Goal: Task Accomplishment & Management: Manage account settings

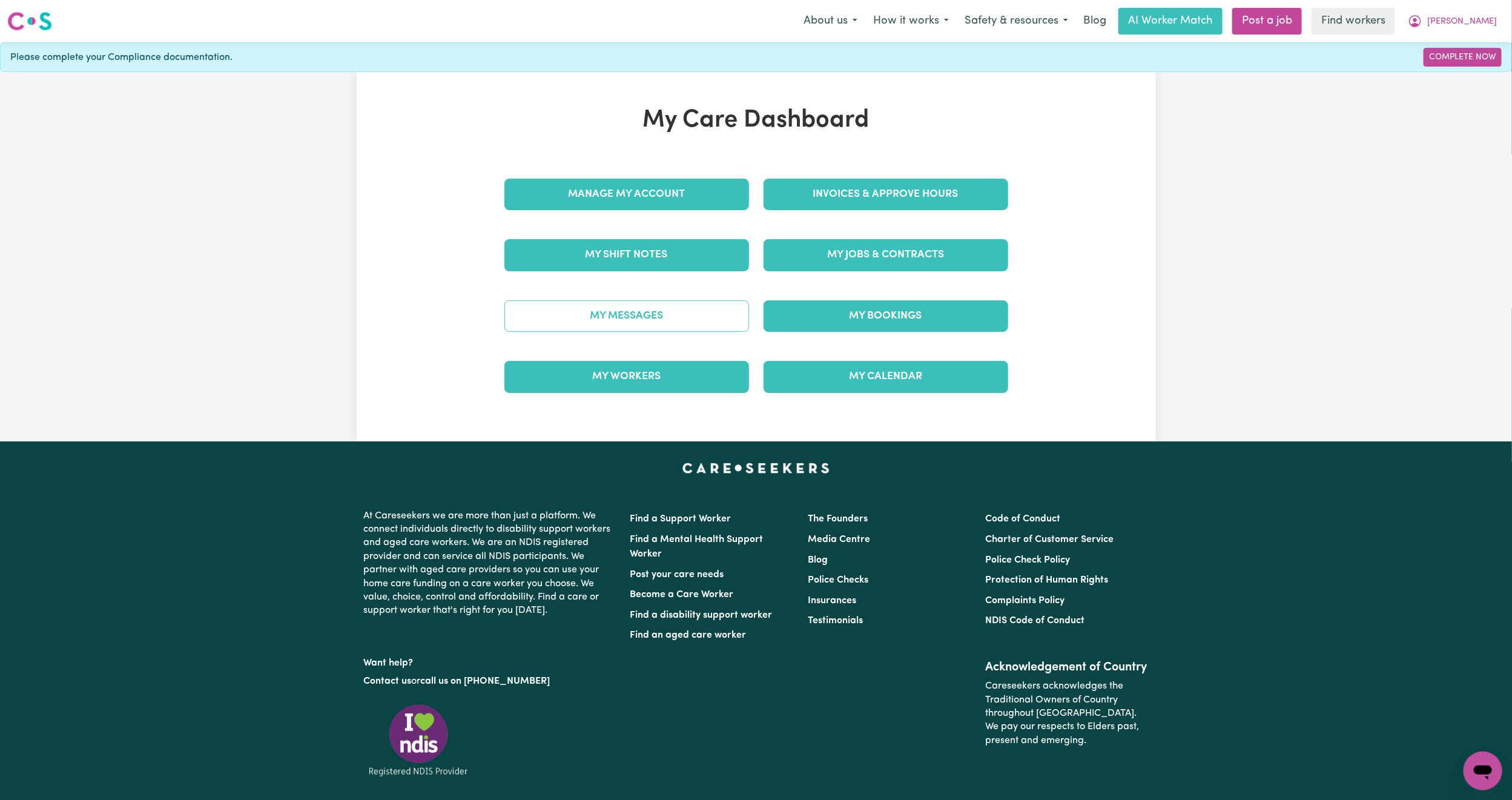
click at [665, 326] on link "My Messages" at bounding box center [627, 316] width 245 height 32
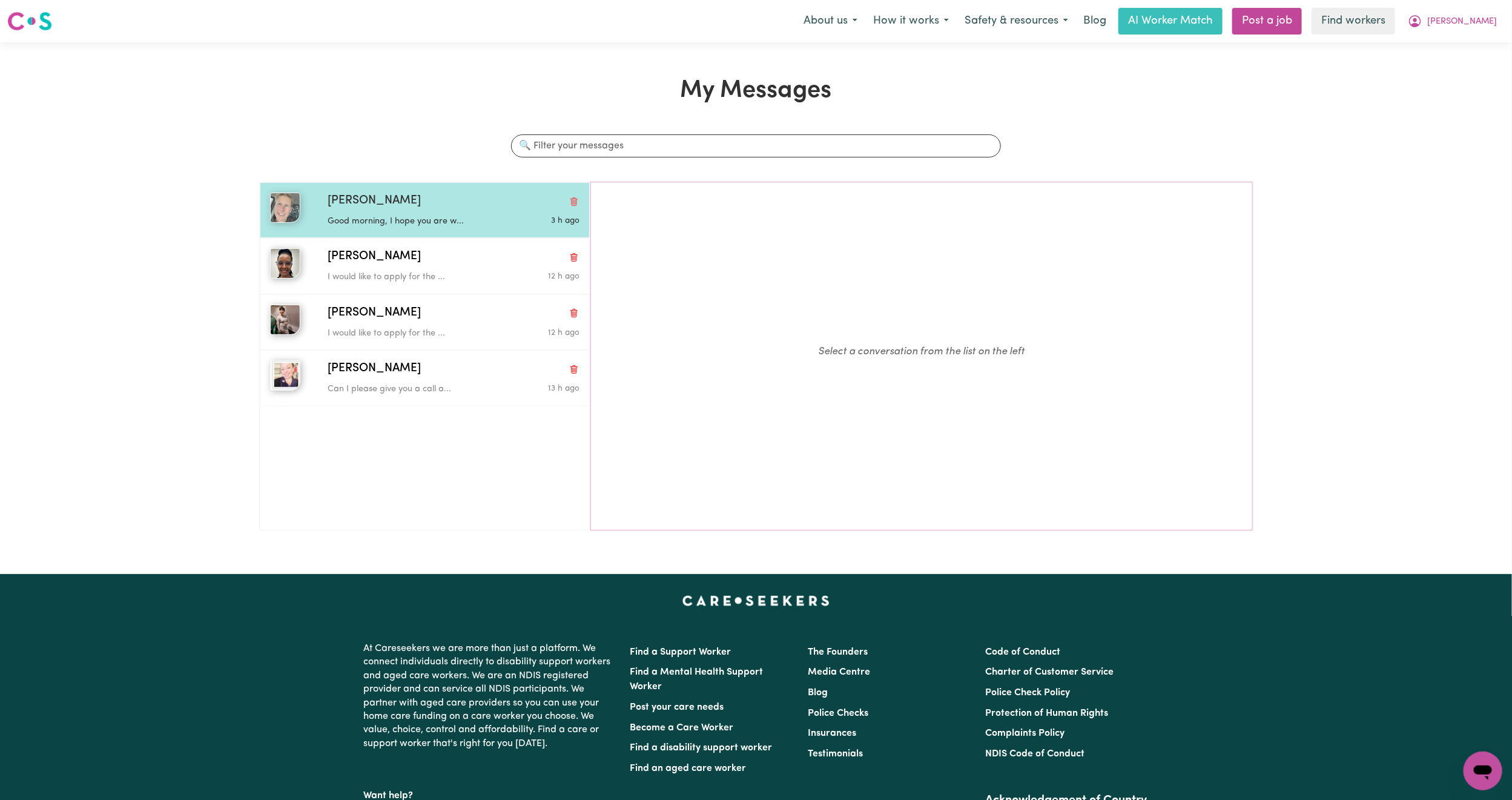
click at [425, 220] on p "Good morning, I hope you are w..." at bounding box center [412, 221] width 168 height 13
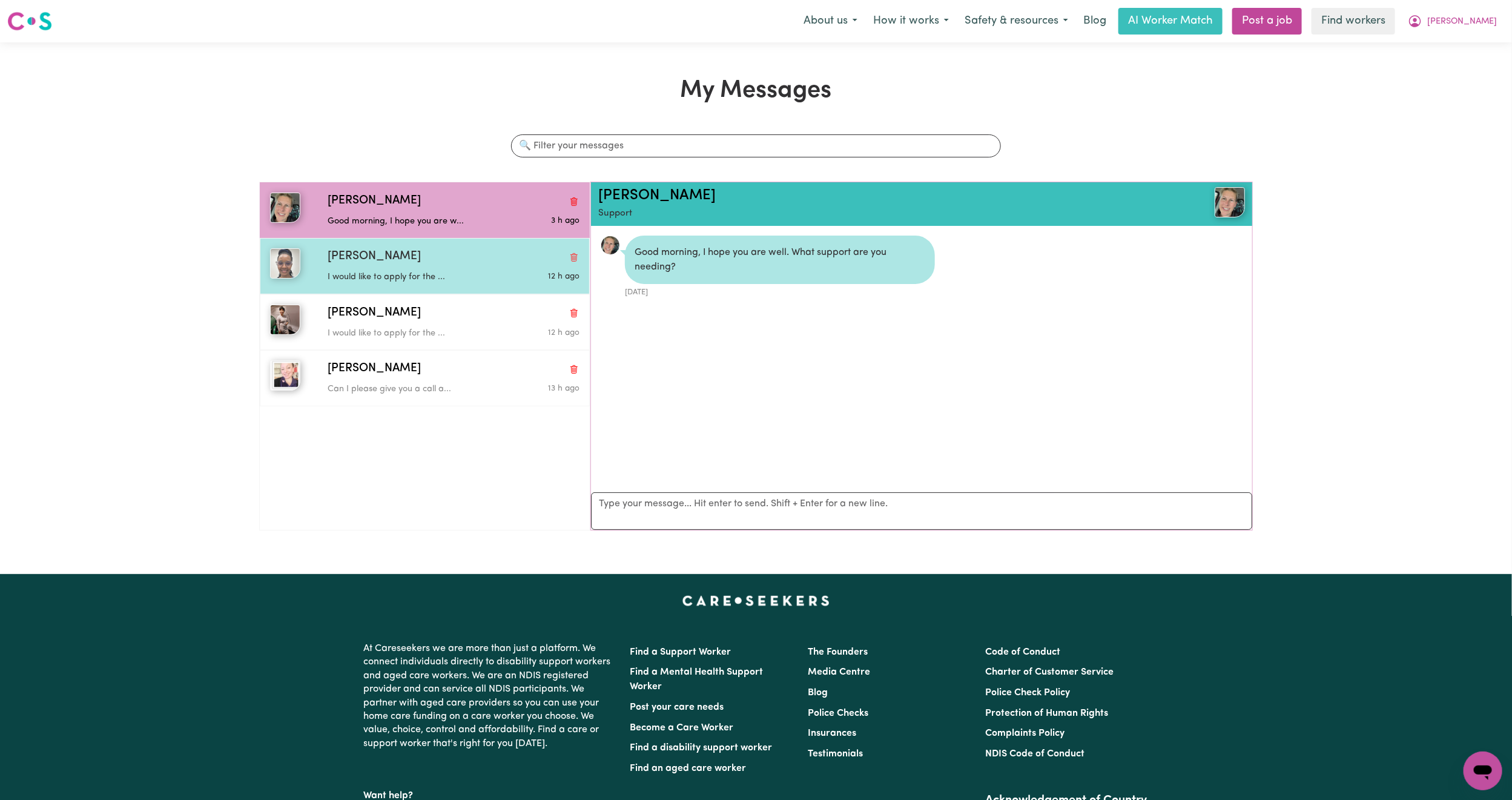
click at [434, 261] on div "[PERSON_NAME]" at bounding box center [454, 257] width 252 height 17
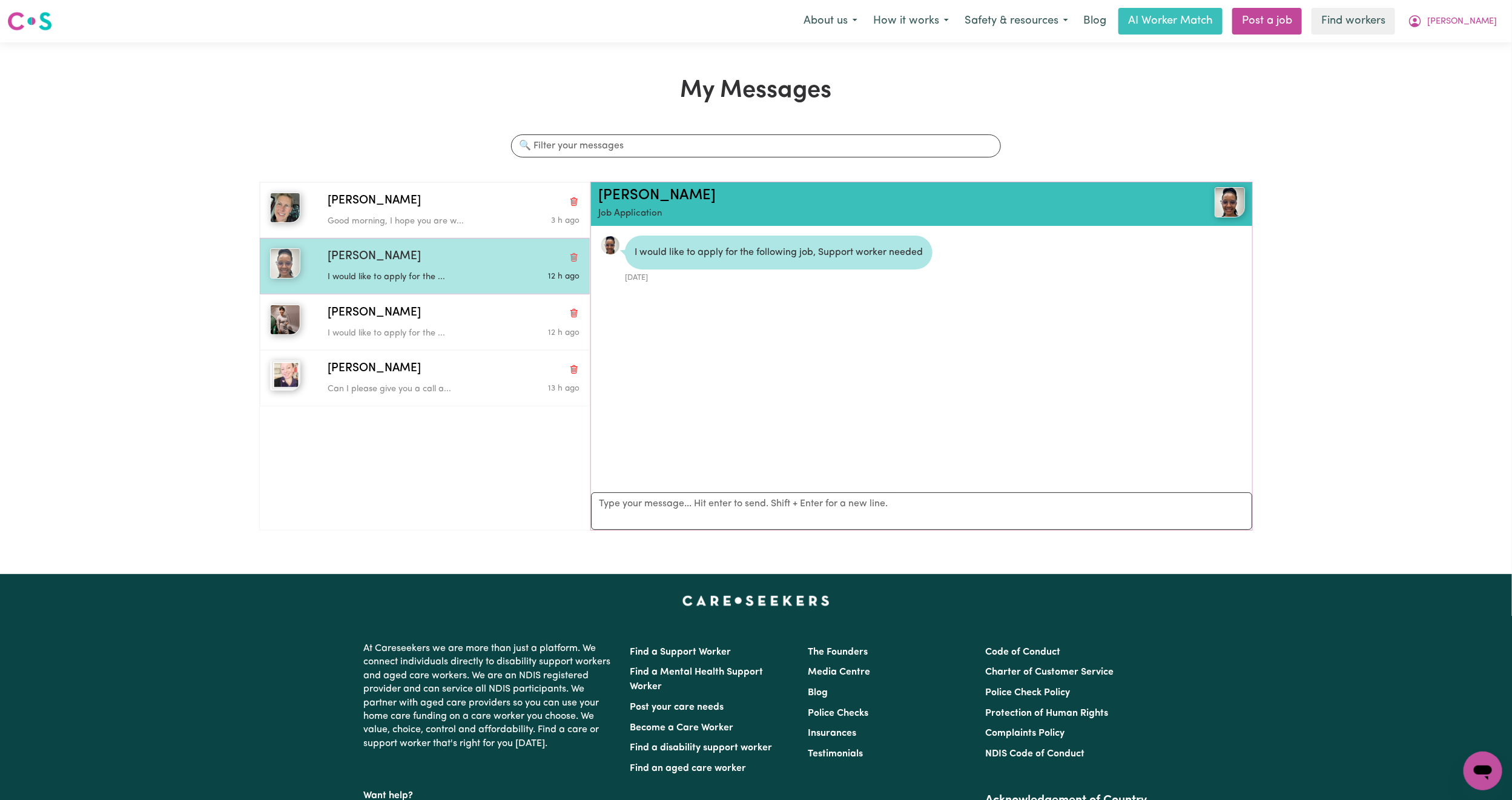
scroll to position [8, 0]
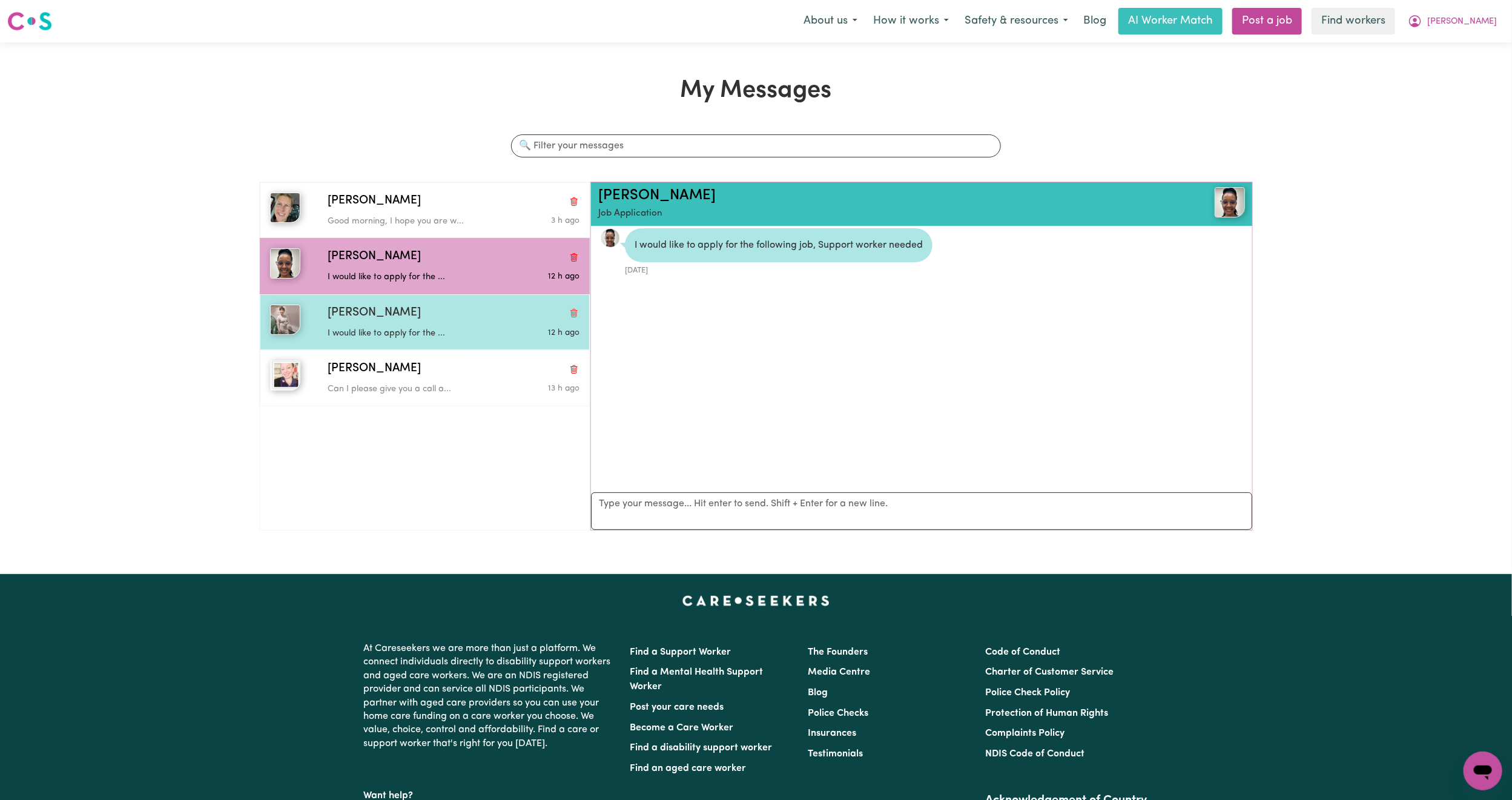
click at [429, 328] on div "I would like to apply for the ..." at bounding box center [412, 331] width 168 height 18
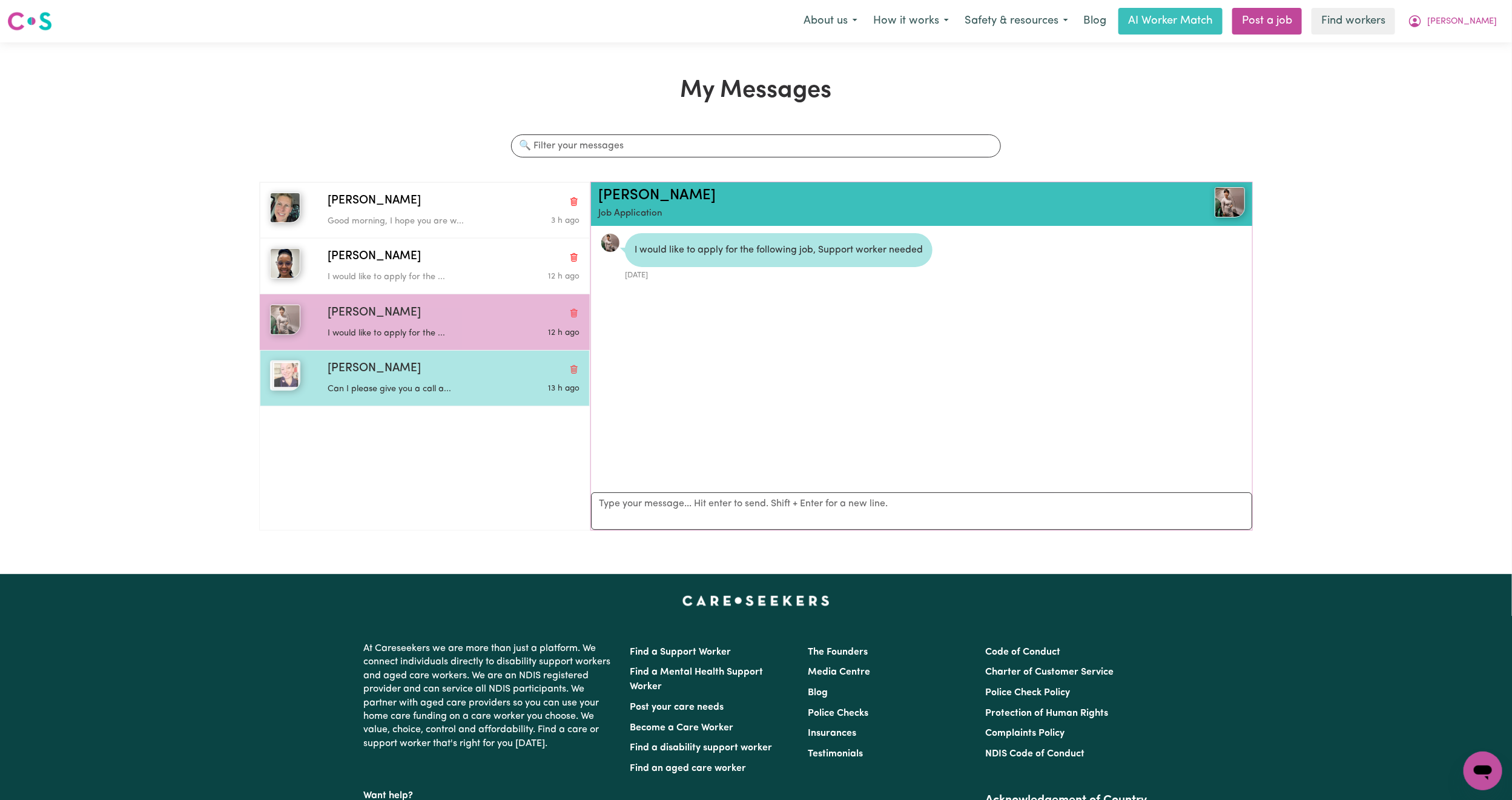
scroll to position [0, 0]
click at [391, 378] on div "[PERSON_NAME]" at bounding box center [454, 369] width 252 height 17
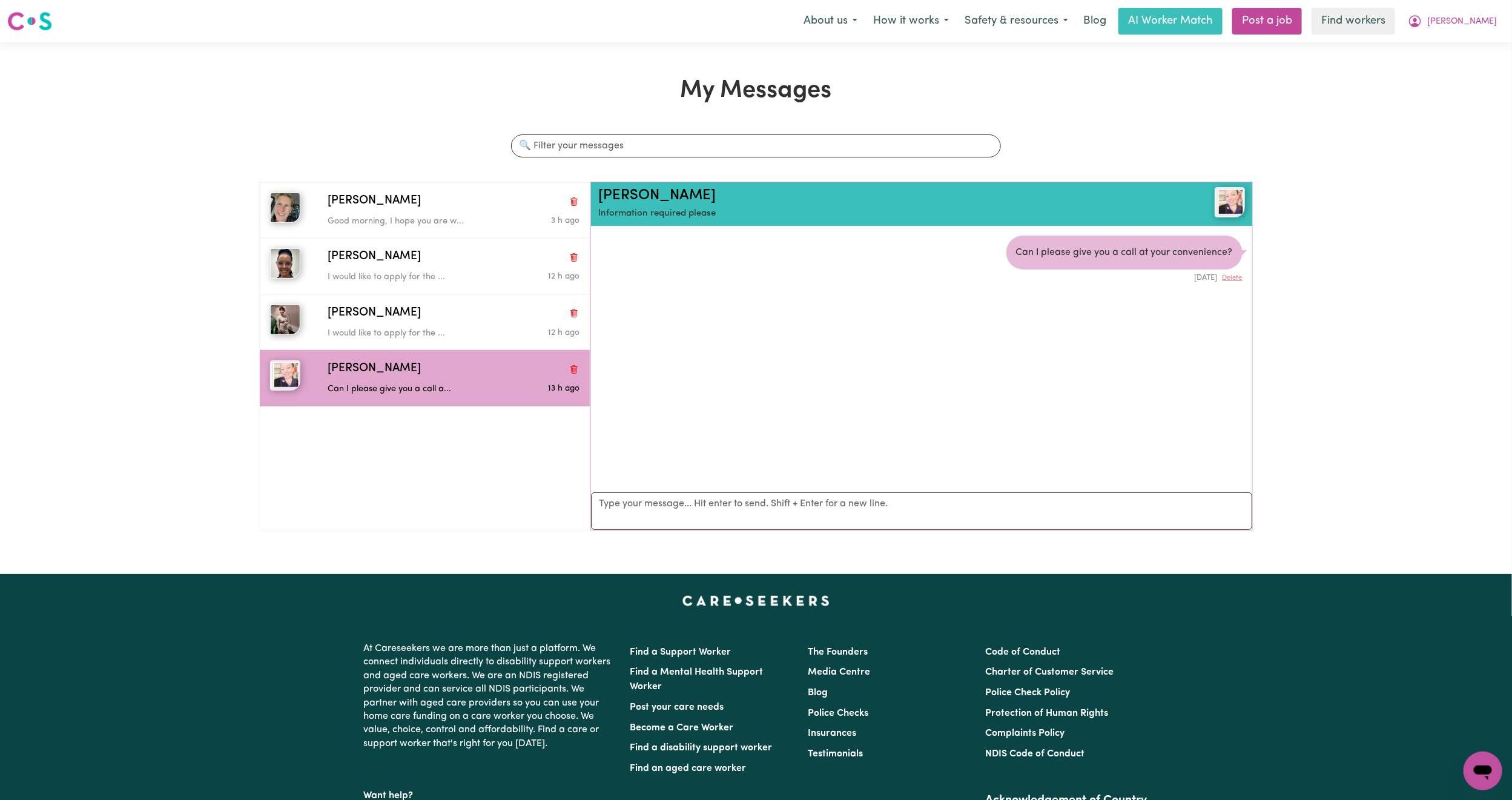
click at [1468, 35] on div "Menu About us How it works Safety & resources Blog AI Worker Match Post a job F…" at bounding box center [756, 21] width 1512 height 28
click at [1471, 29] on button "[PERSON_NAME]" at bounding box center [1453, 21] width 105 height 25
click at [1461, 39] on link "My Dashboard" at bounding box center [1457, 47] width 96 height 23
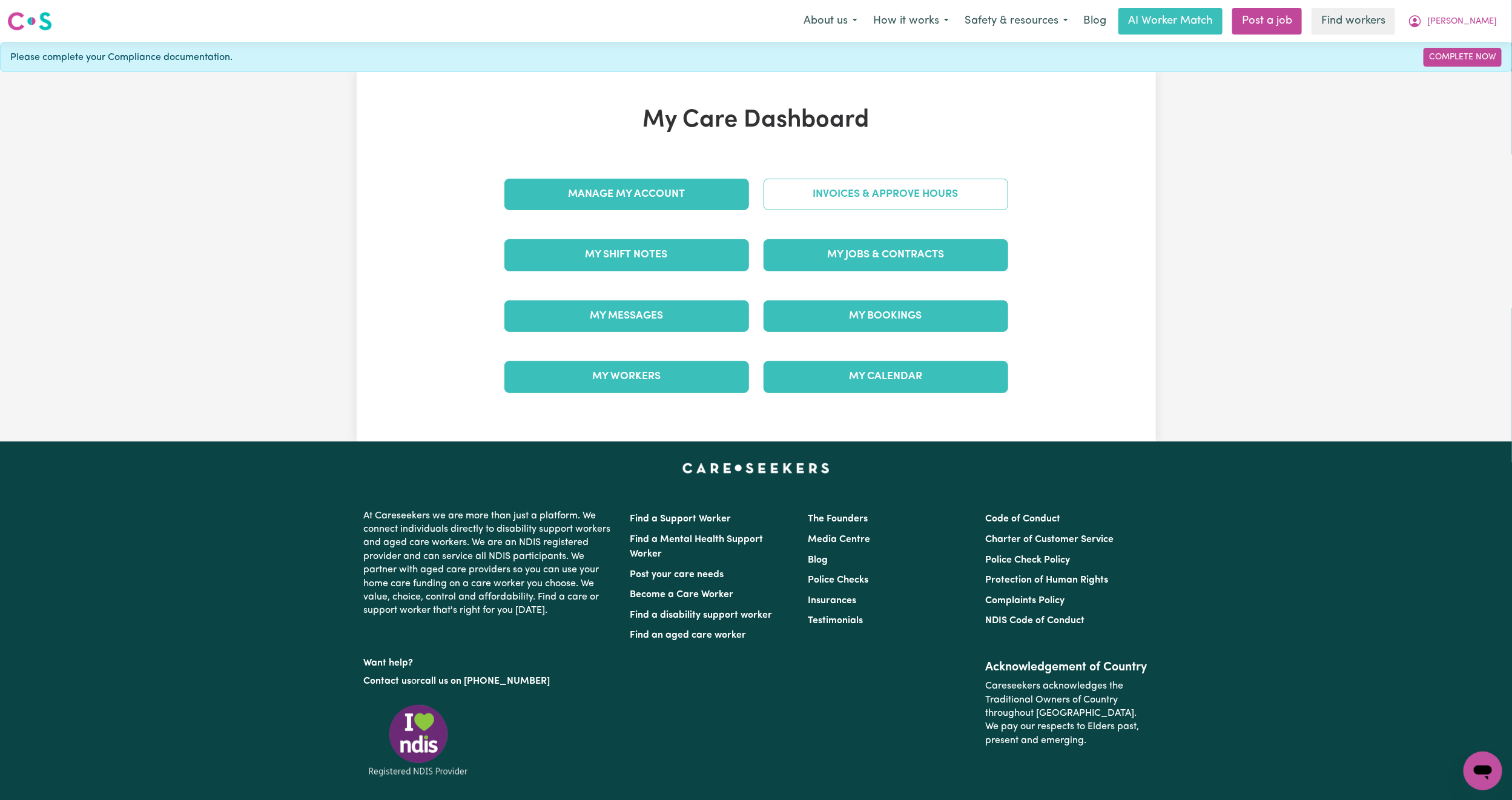
click at [871, 208] on link "Invoices & Approve Hours" at bounding box center [885, 195] width 245 height 32
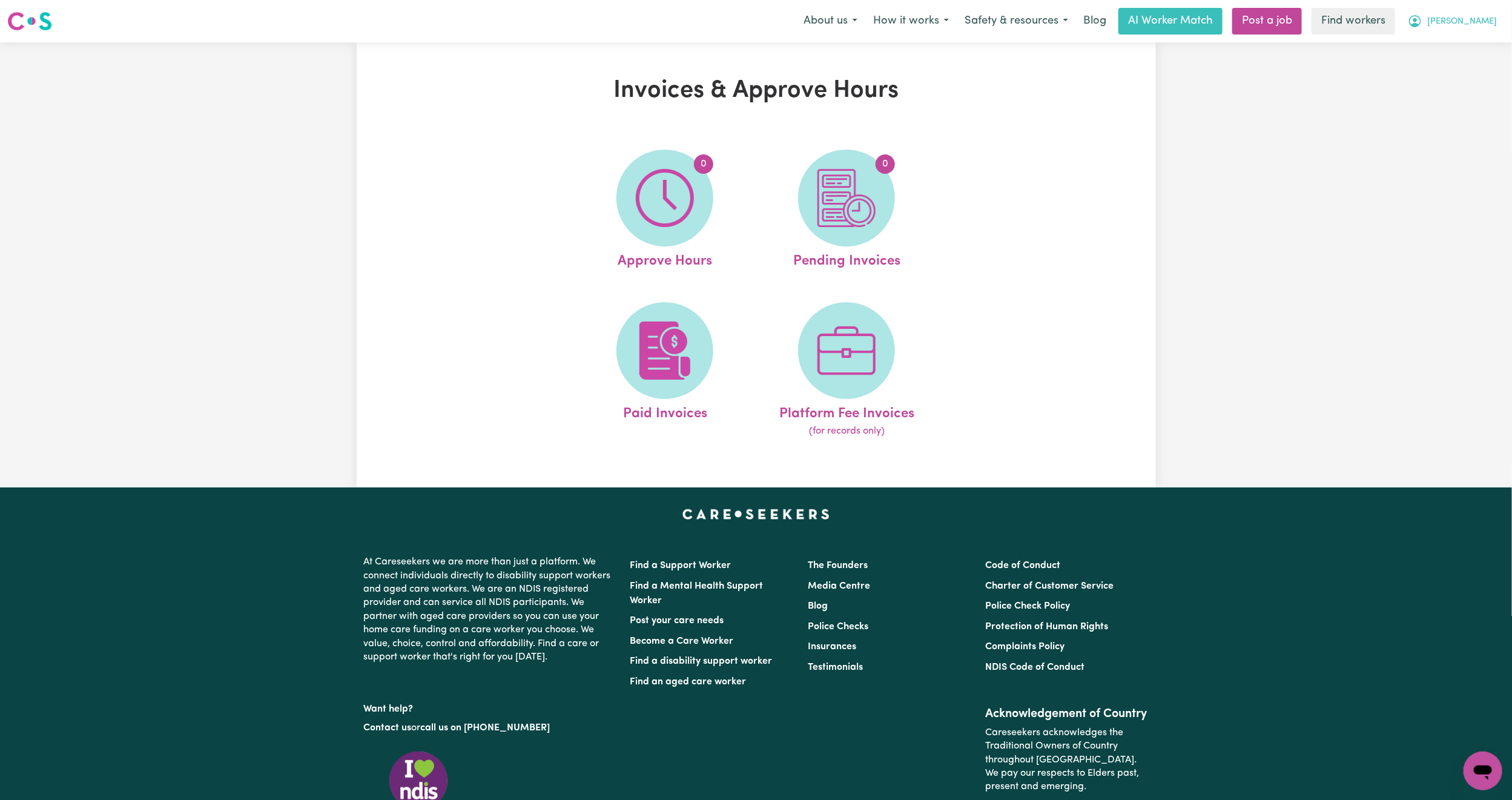
click at [1494, 17] on button "[PERSON_NAME]" at bounding box center [1453, 21] width 105 height 25
click at [1466, 53] on link "My Dashboard" at bounding box center [1457, 47] width 96 height 23
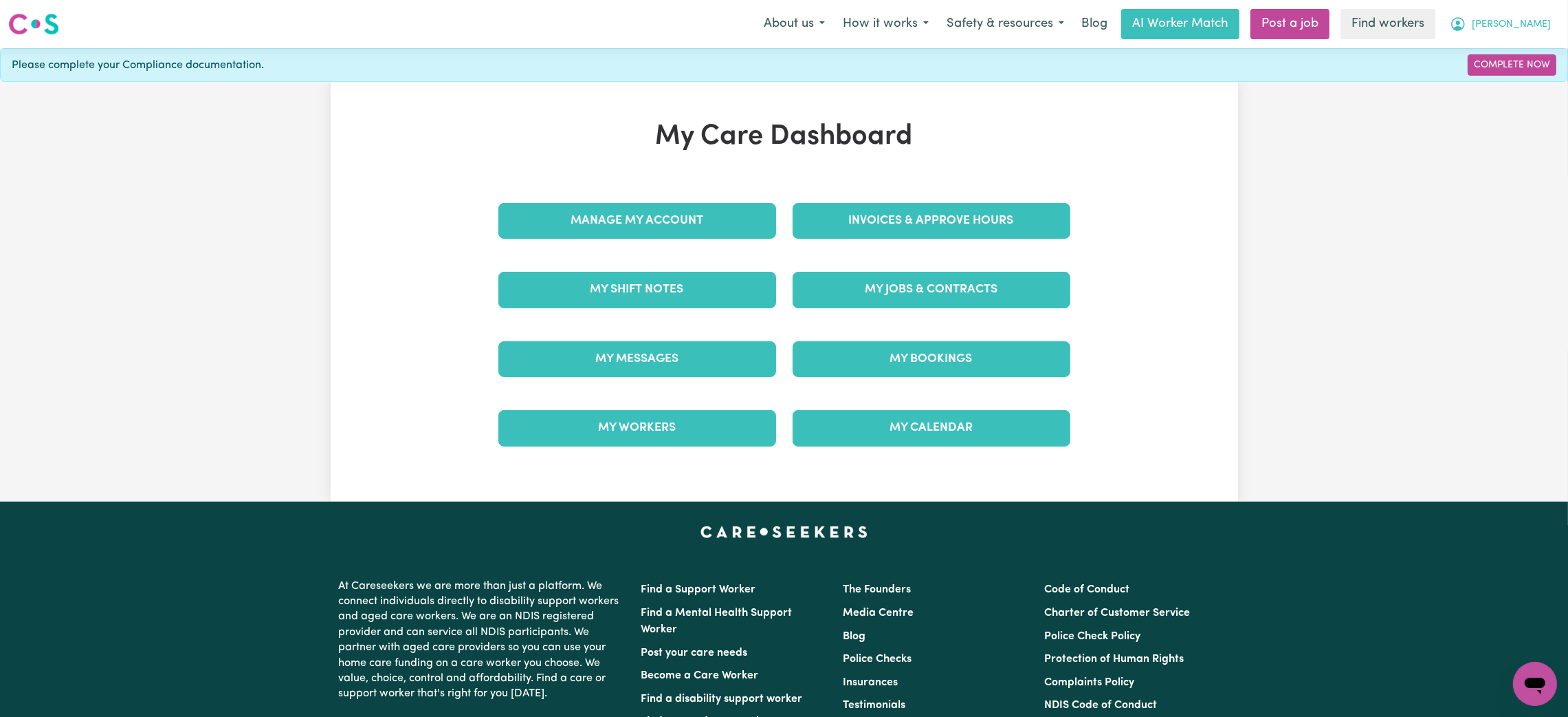
click at [1528, 35] on button "[PERSON_NAME]" at bounding box center [1501, 24] width 119 height 29
click at [1510, 77] on link "Logout" at bounding box center [1504, 78] width 109 height 26
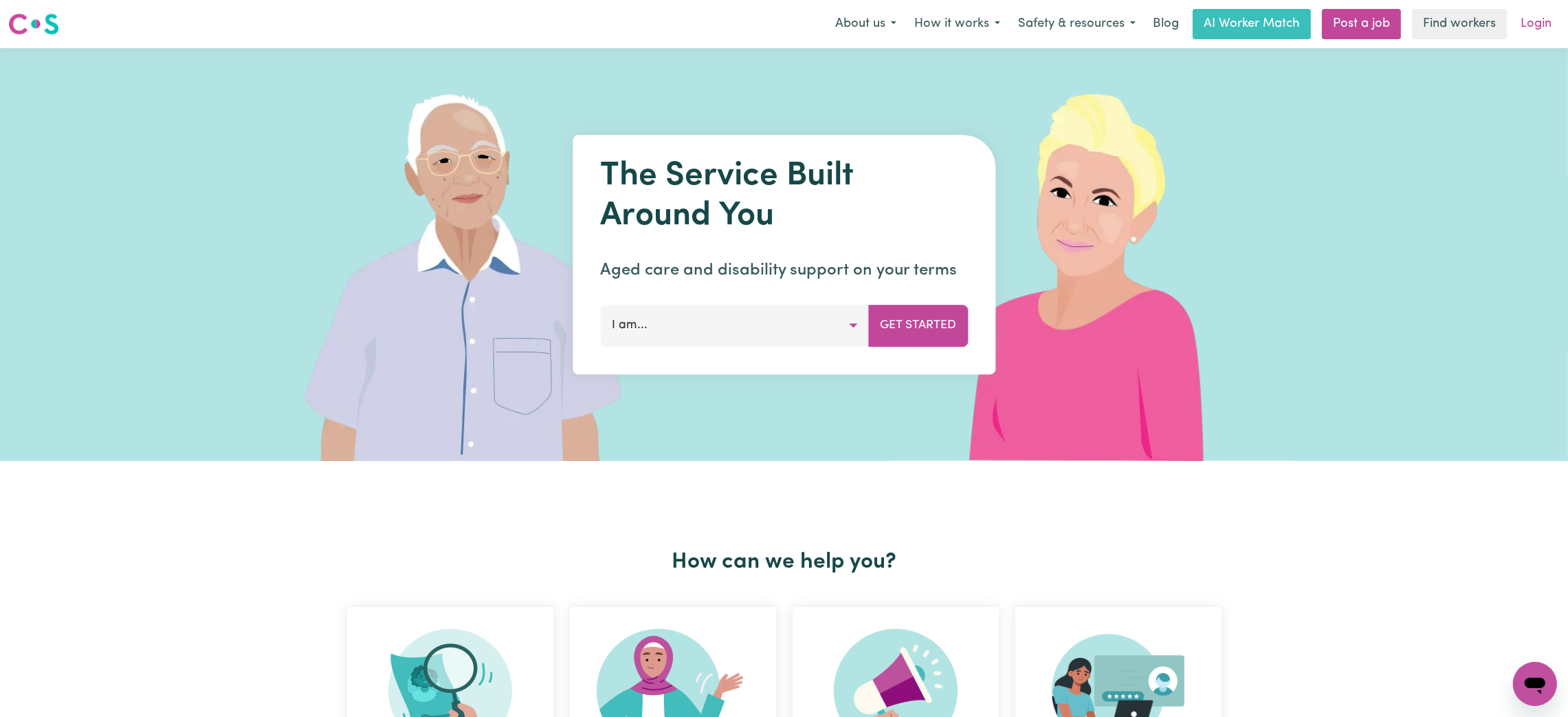
click at [1528, 19] on link "Login" at bounding box center [1536, 24] width 48 height 31
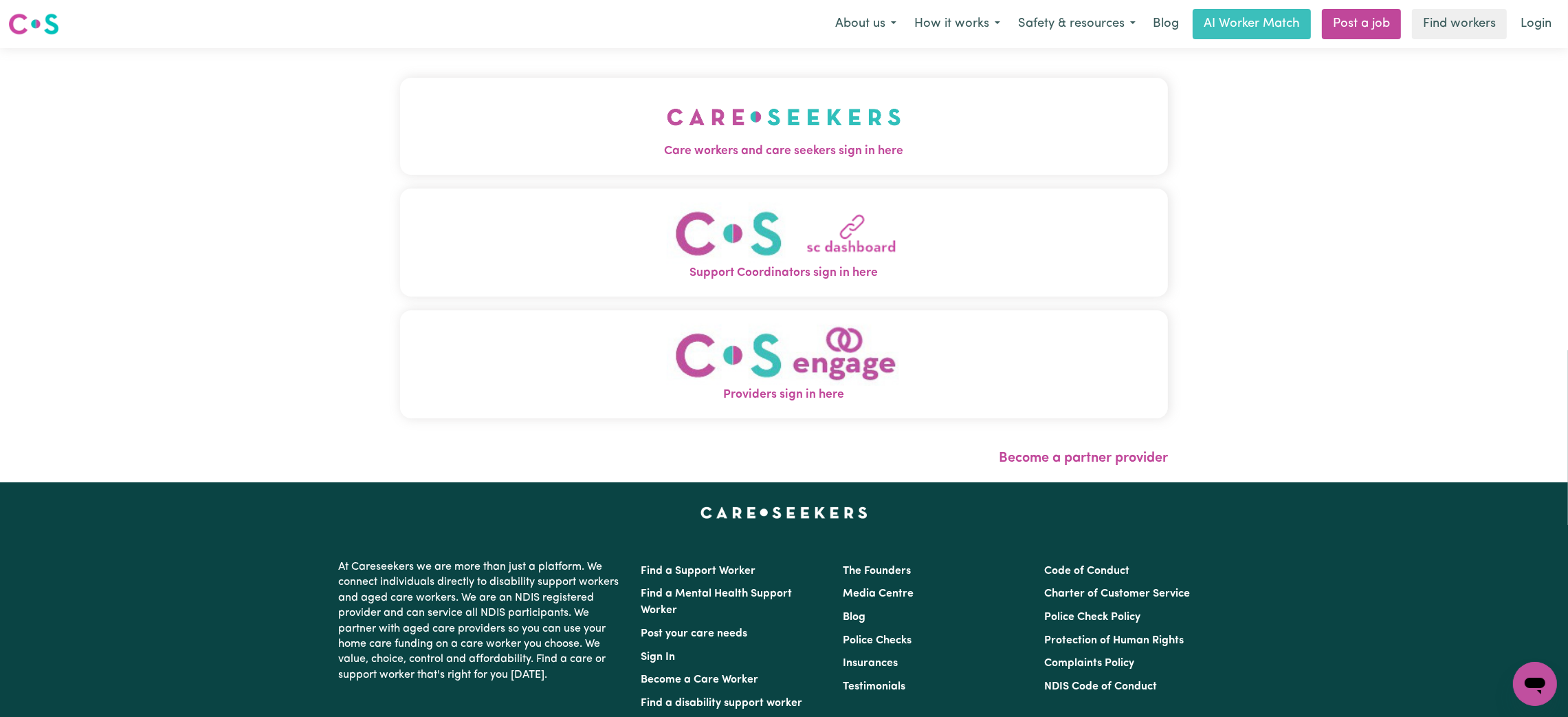
click at [589, 138] on button "Care workers and care seekers sign in here" at bounding box center [784, 125] width 768 height 96
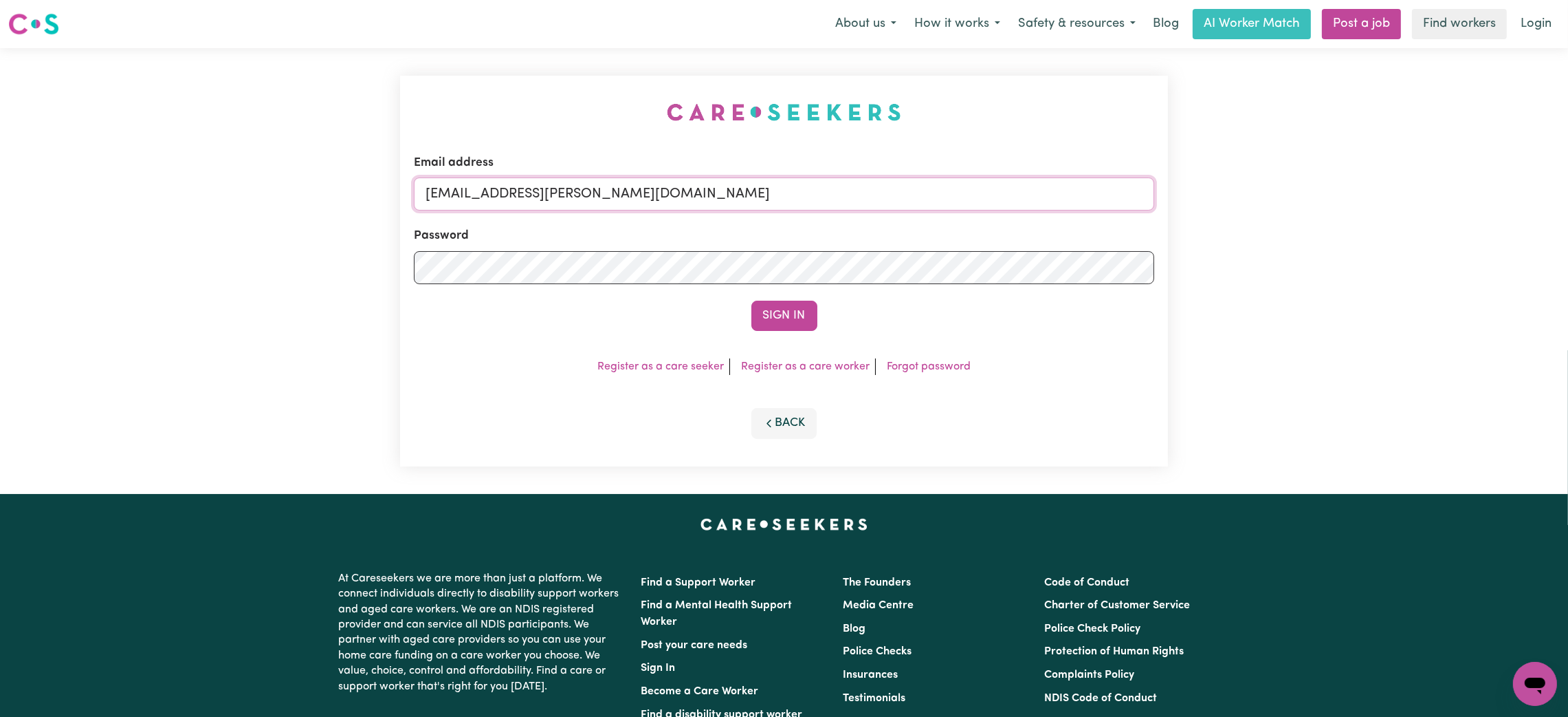
drag, startPoint x: 501, startPoint y: 195, endPoint x: 804, endPoint y: 219, distance: 303.9
click at [804, 219] on form "Email address [EMAIL_ADDRESS][PERSON_NAME][DOMAIN_NAME] Password Sign In" at bounding box center [784, 242] width 741 height 177
type input "superuser~[PERSON_NAME][EMAIL_ADDRESS][DOMAIN_NAME]"
click at [752, 300] on button "Sign In" at bounding box center [784, 316] width 66 height 31
